Goal: Find specific page/section: Find specific page/section

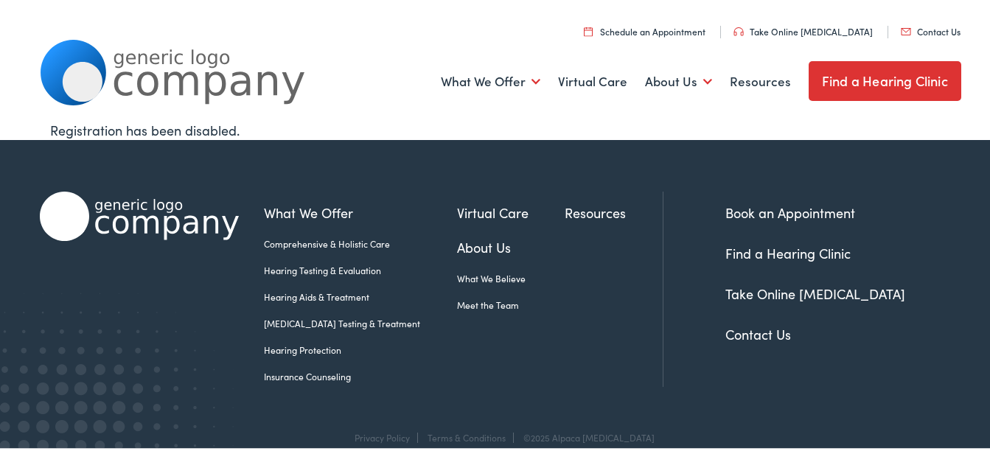
click at [933, 26] on link "Contact Us" at bounding box center [931, 29] width 60 height 13
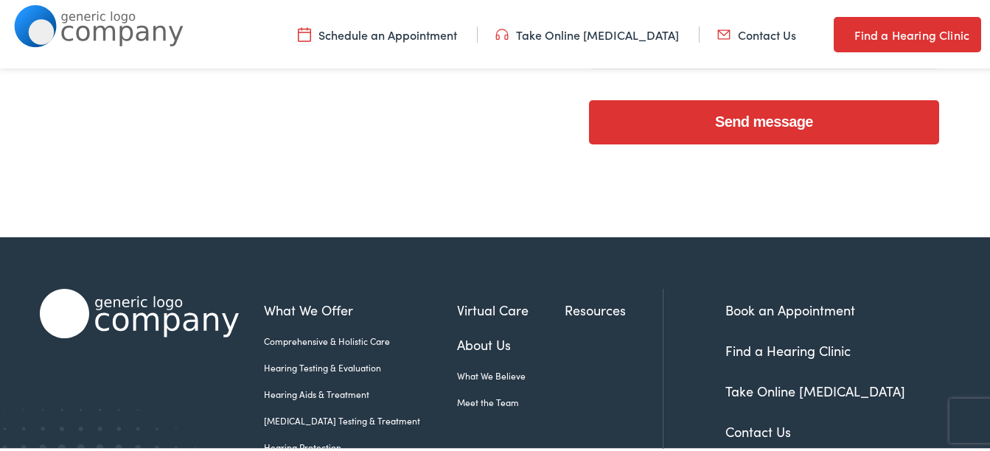
scroll to position [736, 0]
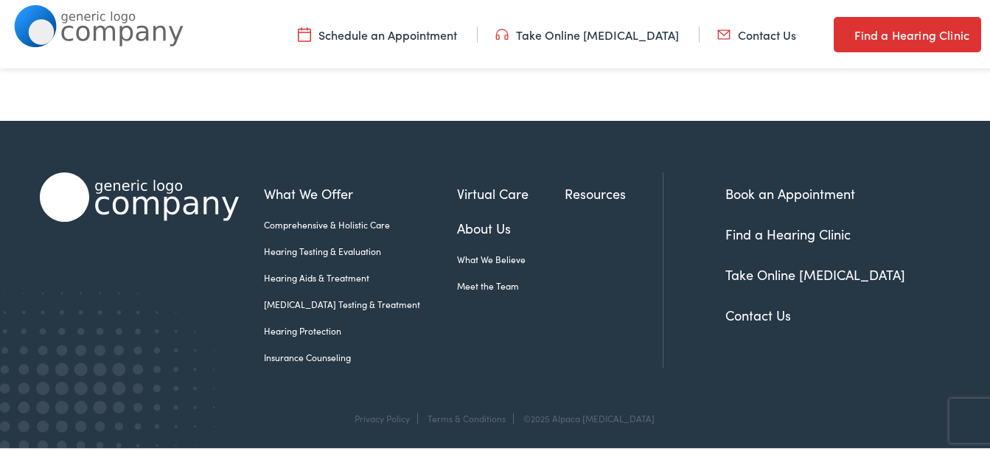
click at [784, 233] on link "Find a Hearing Clinic" at bounding box center [787, 232] width 125 height 18
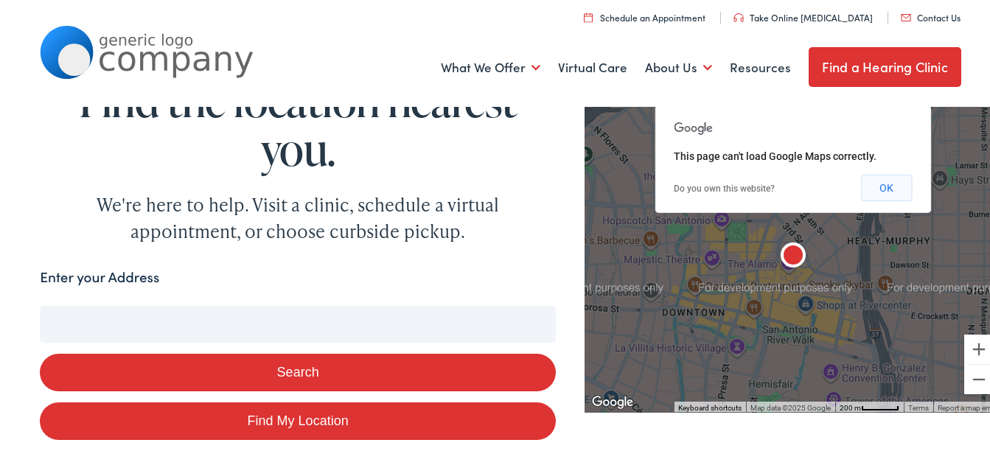
click at [891, 191] on button "OK" at bounding box center [886, 186] width 51 height 27
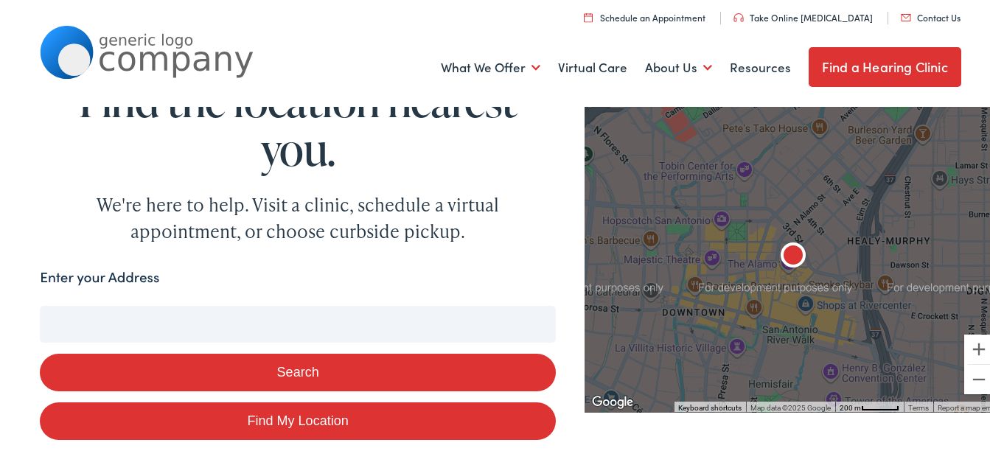
click at [290, 332] on input "Enter your Address" at bounding box center [298, 322] width 516 height 37
type input "i"
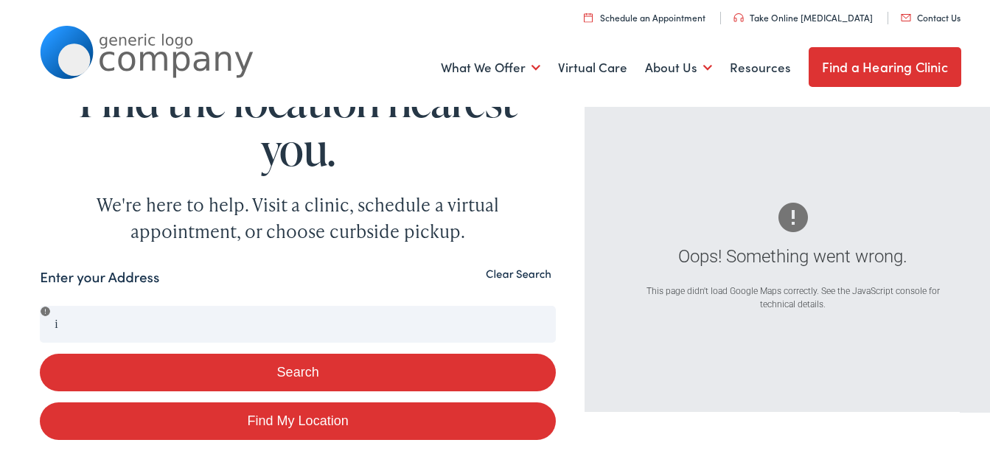
drag, startPoint x: 68, startPoint y: 321, endPoint x: 234, endPoint y: 374, distance: 174.2
click at [234, 374] on button "Search" at bounding box center [298, 371] width 516 height 38
